Goal: Task Accomplishment & Management: Use online tool/utility

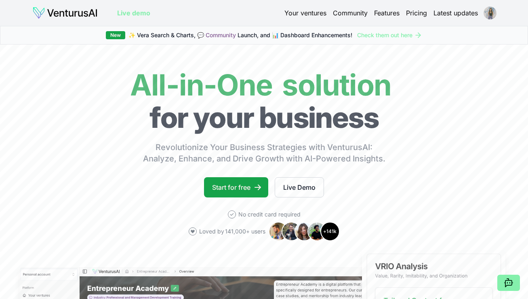
click at [493, 18] on html "We value your privacy We use cookies to enhance your browsing experience, serve…" at bounding box center [264, 149] width 528 height 299
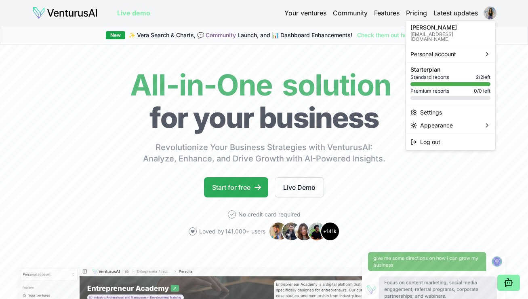
click at [236, 190] on html "We value your privacy We use cookies to enhance your browsing experience, serve…" at bounding box center [264, 149] width 528 height 299
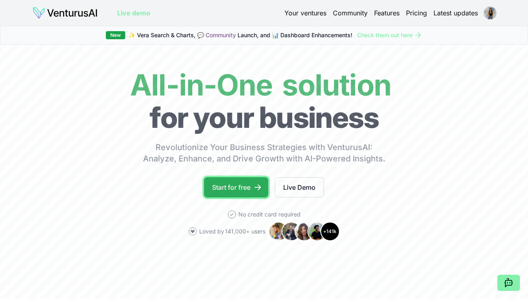
click at [261, 190] on icon at bounding box center [258, 187] width 8 height 8
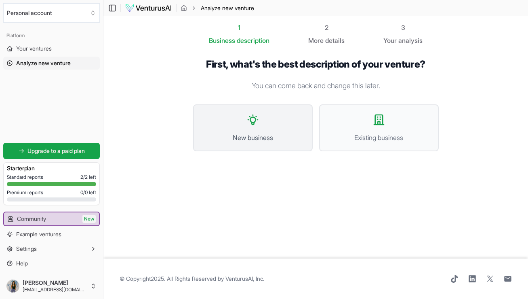
click at [288, 127] on button "New business" at bounding box center [253, 127] width 120 height 47
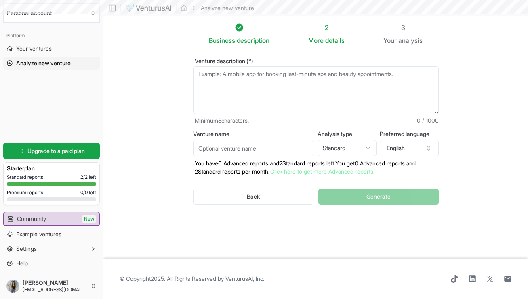
click at [306, 81] on textarea "Venture description (*)" at bounding box center [316, 90] width 246 height 48
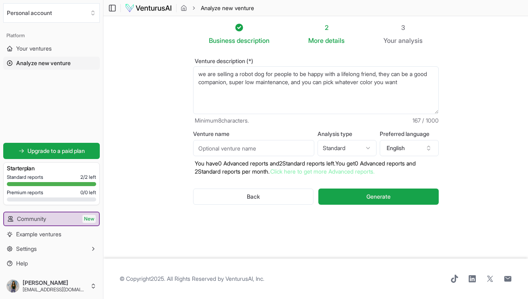
type textarea "we are selling a robot dog for people to be happy with a lifelong friend, they …"
click at [289, 147] on input "Venture name" at bounding box center [253, 148] width 121 height 16
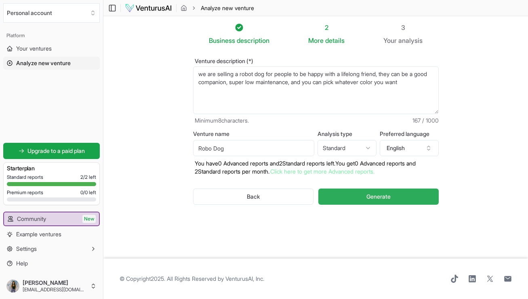
type input "Robo Dog"
click at [388, 194] on span "Generate" at bounding box center [379, 196] width 24 height 8
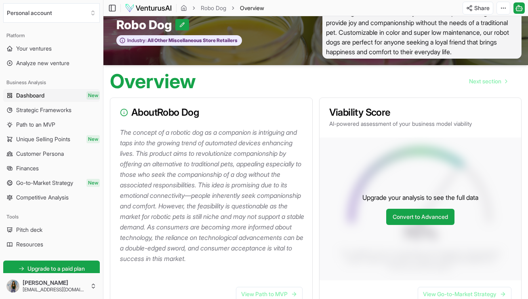
scroll to position [20, 0]
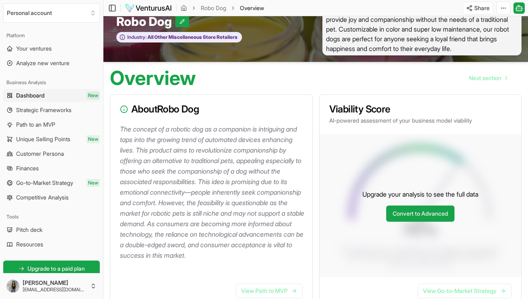
click at [199, 114] on h3 "About Robo Dog" at bounding box center [211, 109] width 183 height 10
click at [202, 114] on h3 "About Robo Dog" at bounding box center [211, 109] width 183 height 10
click at [192, 114] on h3 "About Robo Dog" at bounding box center [211, 109] width 183 height 10
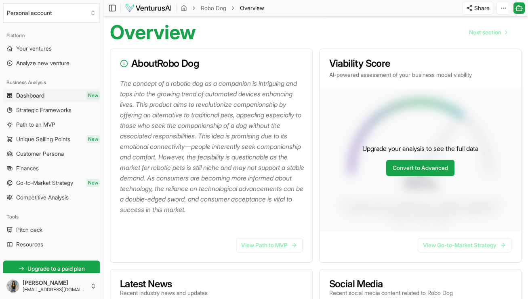
scroll to position [17, 0]
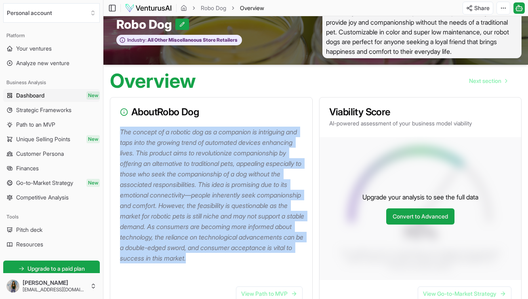
drag, startPoint x: 120, startPoint y: 141, endPoint x: 200, endPoint y: 277, distance: 157.9
click at [200, 263] on p "The concept of a robotic dog as a companion is intriguing and taps into the gro…" at bounding box center [213, 194] width 186 height 137
copy p "The concept of a robotic dog as a companion is intriguing and taps into the gro…"
